Goal: Task Accomplishment & Management: Manage account settings

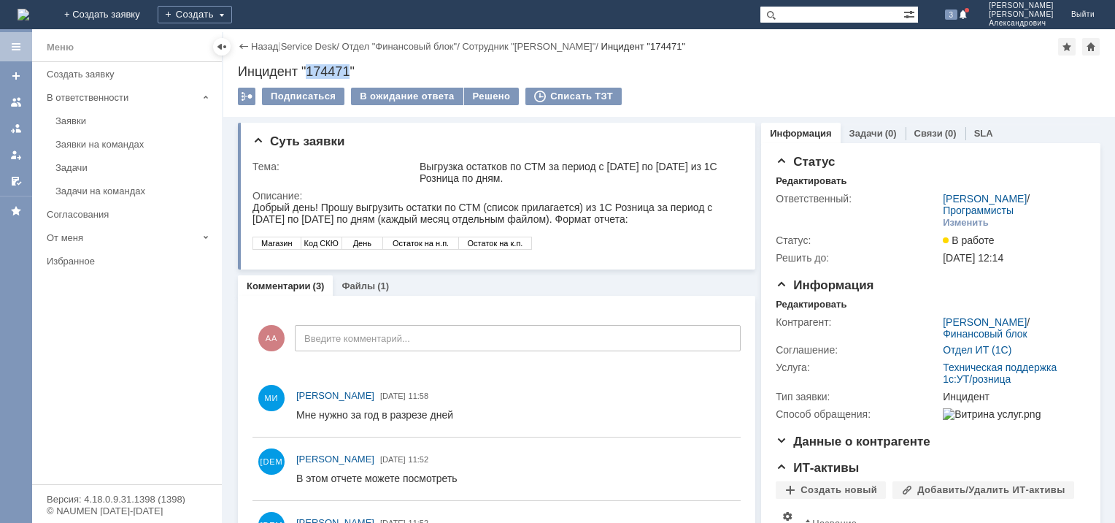
drag, startPoint x: 308, startPoint y: 69, endPoint x: 350, endPoint y: 66, distance: 42.4
click at [350, 66] on div "Инцидент "174471"" at bounding box center [669, 71] width 863 height 15
copy div "174471"
drag, startPoint x: 485, startPoint y: 233, endPoint x: 493, endPoint y: 233, distance: 8.8
click at [491, 233] on div at bounding box center [492, 231] width 479 height 12
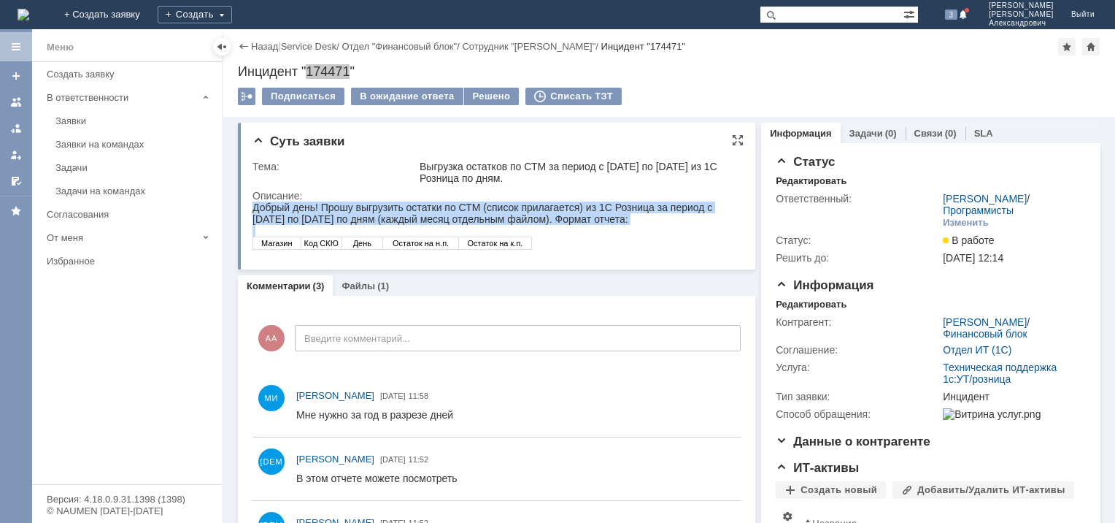
drag, startPoint x: 538, startPoint y: 242, endPoint x: 450, endPoint y: 145, distance: 131.3
click at [450, 201] on html "Добрый день! Прошу выгрузить остатки по СТМ (список прилагается) из 1С Розница …" at bounding box center [492, 225] width 479 height 48
copy body "Добрый день! Прошу выгрузить остатки по СТМ (список прилагается) из 1С Розница …"
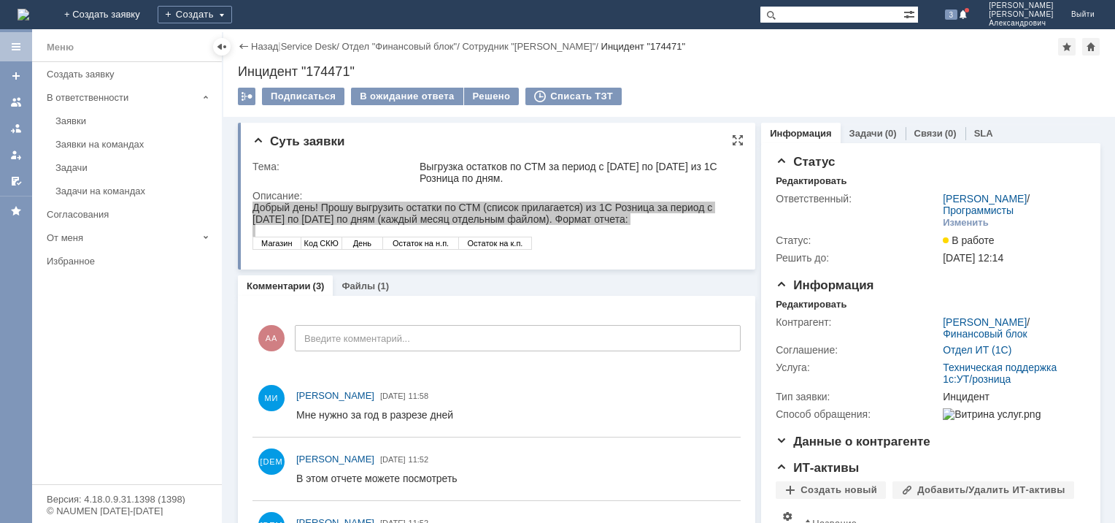
click at [359, 134] on div "Суть заявки Тема: Выгрузка остатков по СТМ за период с 01.09.2024 по 31.08.2025…" at bounding box center [497, 196] width 518 height 147
drag, startPoint x: 717, startPoint y: 378, endPoint x: 733, endPoint y: 377, distance: 16.1
click at [718, 378] on div "МИ Марченкова Ирина 30.09.2025 11:58" at bounding box center [497, 405] width 488 height 63
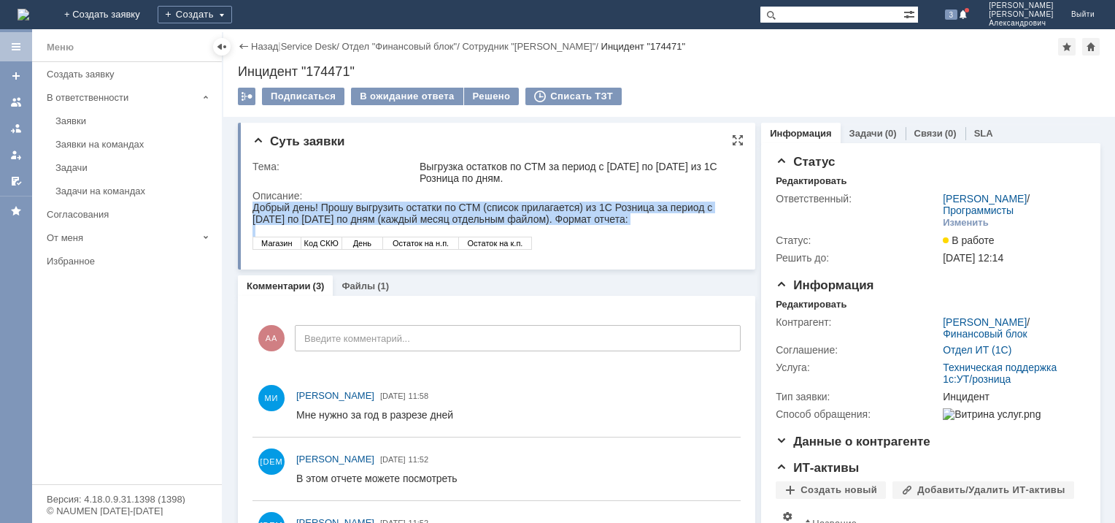
click at [594, 230] on div at bounding box center [492, 231] width 479 height 12
click at [413, 207] on div "Добрый день! Прошу выгрузить остатки по СТМ (список прилагается) из 1С Розница …" at bounding box center [492, 212] width 479 height 23
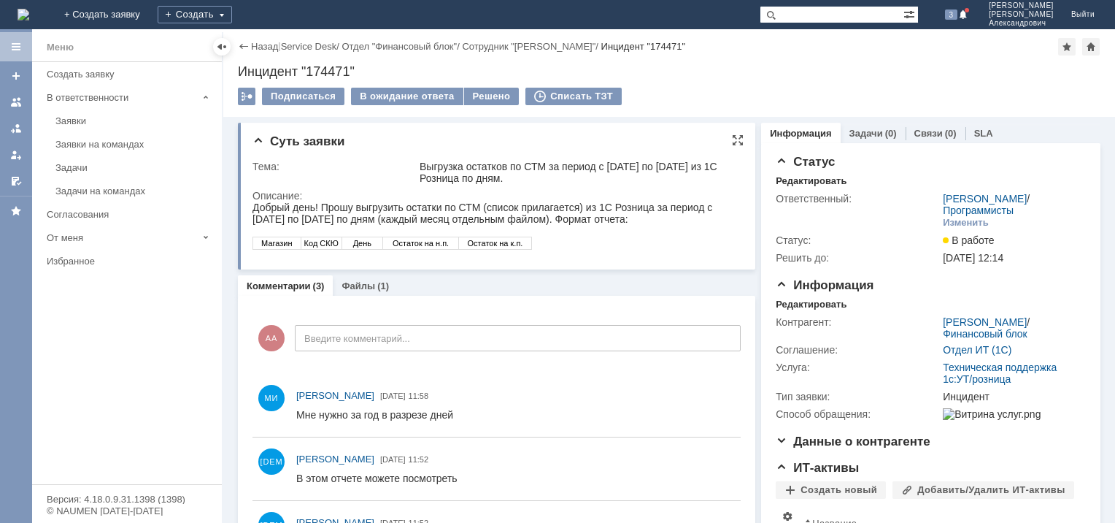
drag, startPoint x: 455, startPoint y: 130, endPoint x: 643, endPoint y: 185, distance: 196.1
click at [643, 185] on div "Суть заявки Тема: Выгрузка остатков по СТМ за период с 01.09.2024 по 31.08.2025…" at bounding box center [497, 196] width 518 height 147
copy div "Суть заявки Тема: Выгрузка остатков по СТМ за период с 01.09.2024 по 31.08.2025…"
click at [397, 215] on div "Добрый день! Прошу выгрузить остатки по СТМ (список прилагается) из 1С Розница …" at bounding box center [492, 212] width 479 height 23
click at [337, 220] on div "Добрый день! Прошу выгрузить остатки по СТМ (список прилагается) из 1С Розница …" at bounding box center [492, 212] width 479 height 23
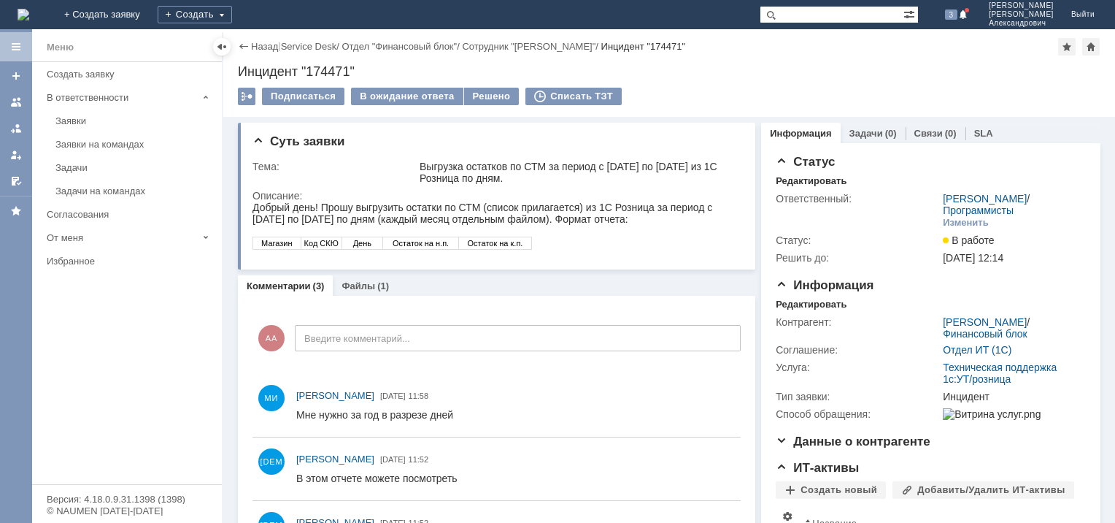
click at [322, 69] on div "Инцидент "174471"" at bounding box center [669, 71] width 863 height 15
copy div "174471"
click at [77, 118] on div "Заявки" at bounding box center [134, 120] width 158 height 11
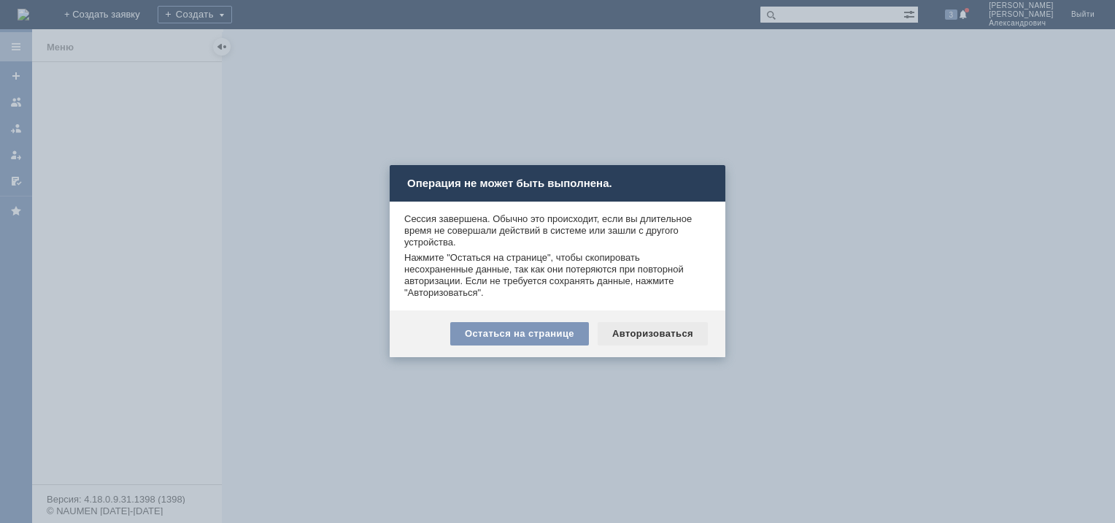
click at [633, 331] on div "Авторизоваться" at bounding box center [653, 333] width 110 height 23
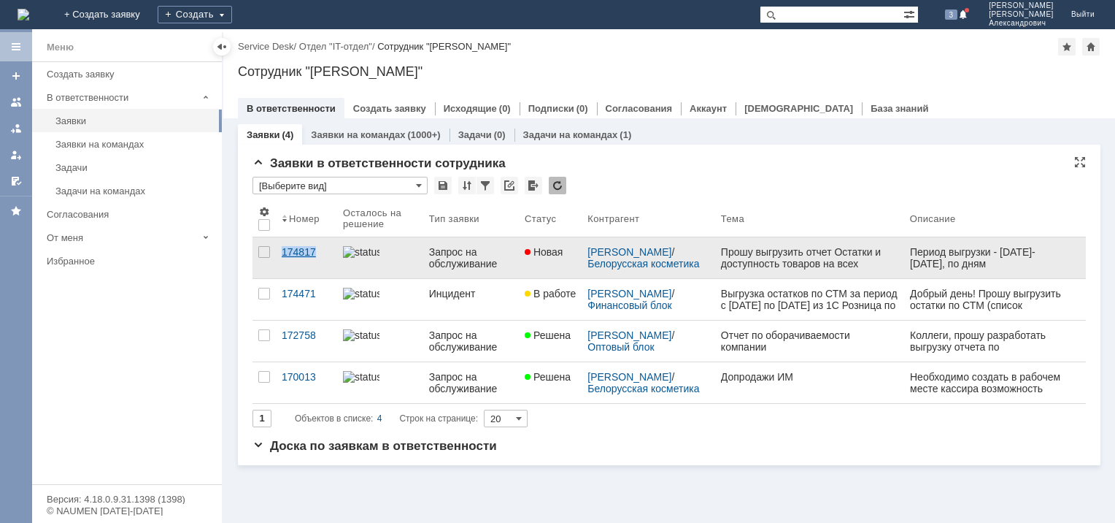
drag, startPoint x: 272, startPoint y: 245, endPoint x: 322, endPoint y: 261, distance: 52.7
click at [322, 261] on tr "174817 Запрос на обслуживание Новая [PERSON_NAME] / Белорусская косметика Прошу…" at bounding box center [670, 258] width 834 height 42
copy tr "174817"
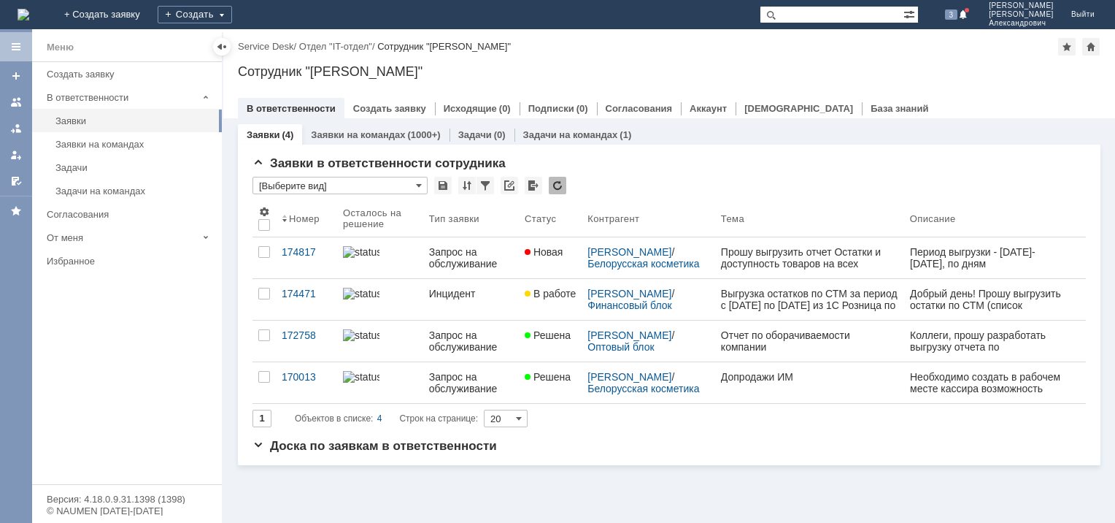
click at [228, 218] on div "Заявки (4) Заявки на командах (1000+) Задачи (0) Задачи на командах (1) Заявки …" at bounding box center [669, 294] width 892 height 353
